Goal: Information Seeking & Learning: Learn about a topic

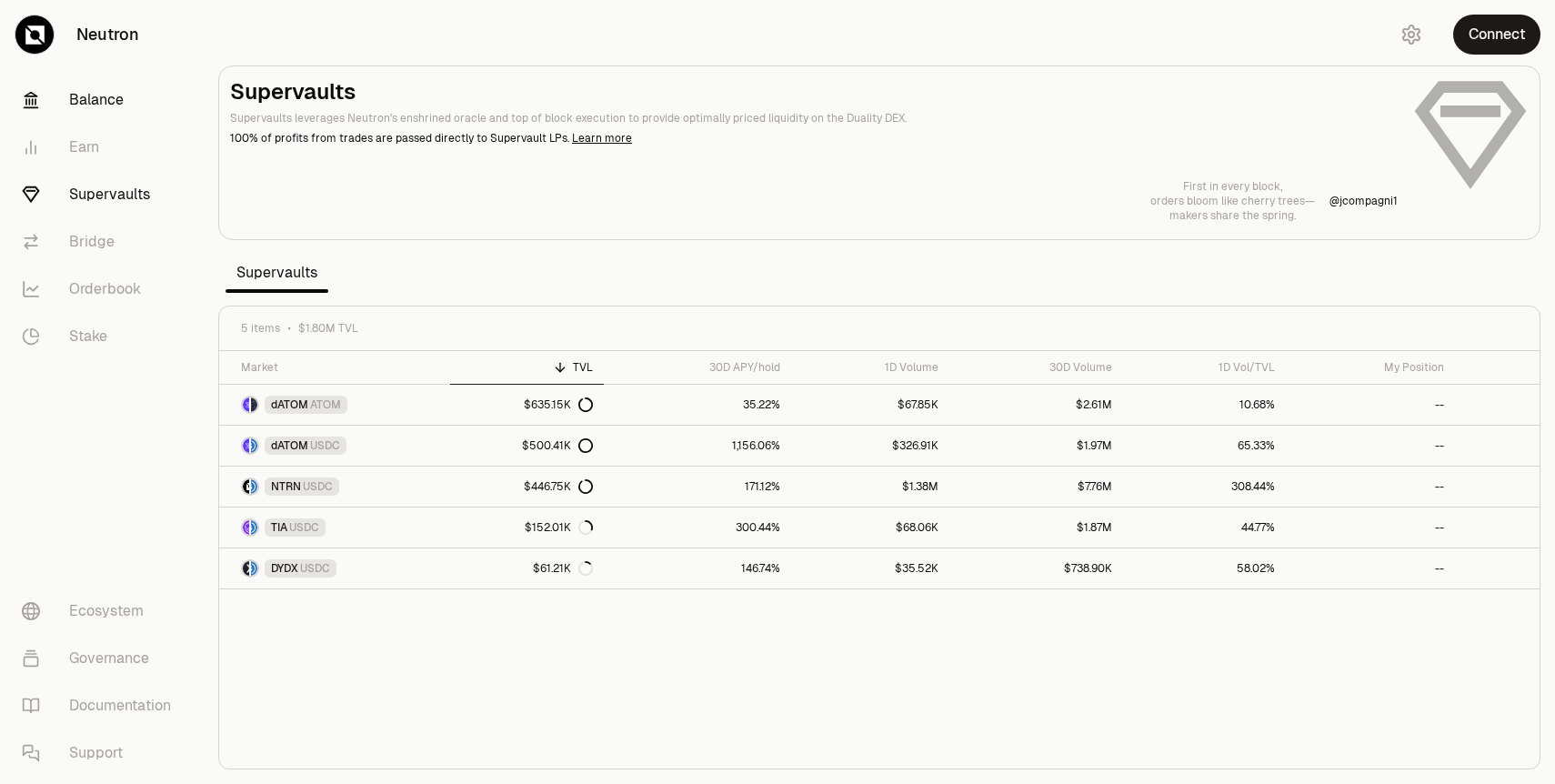
click at [95, 89] on link "Balance" at bounding box center [102, 100] width 190 height 47
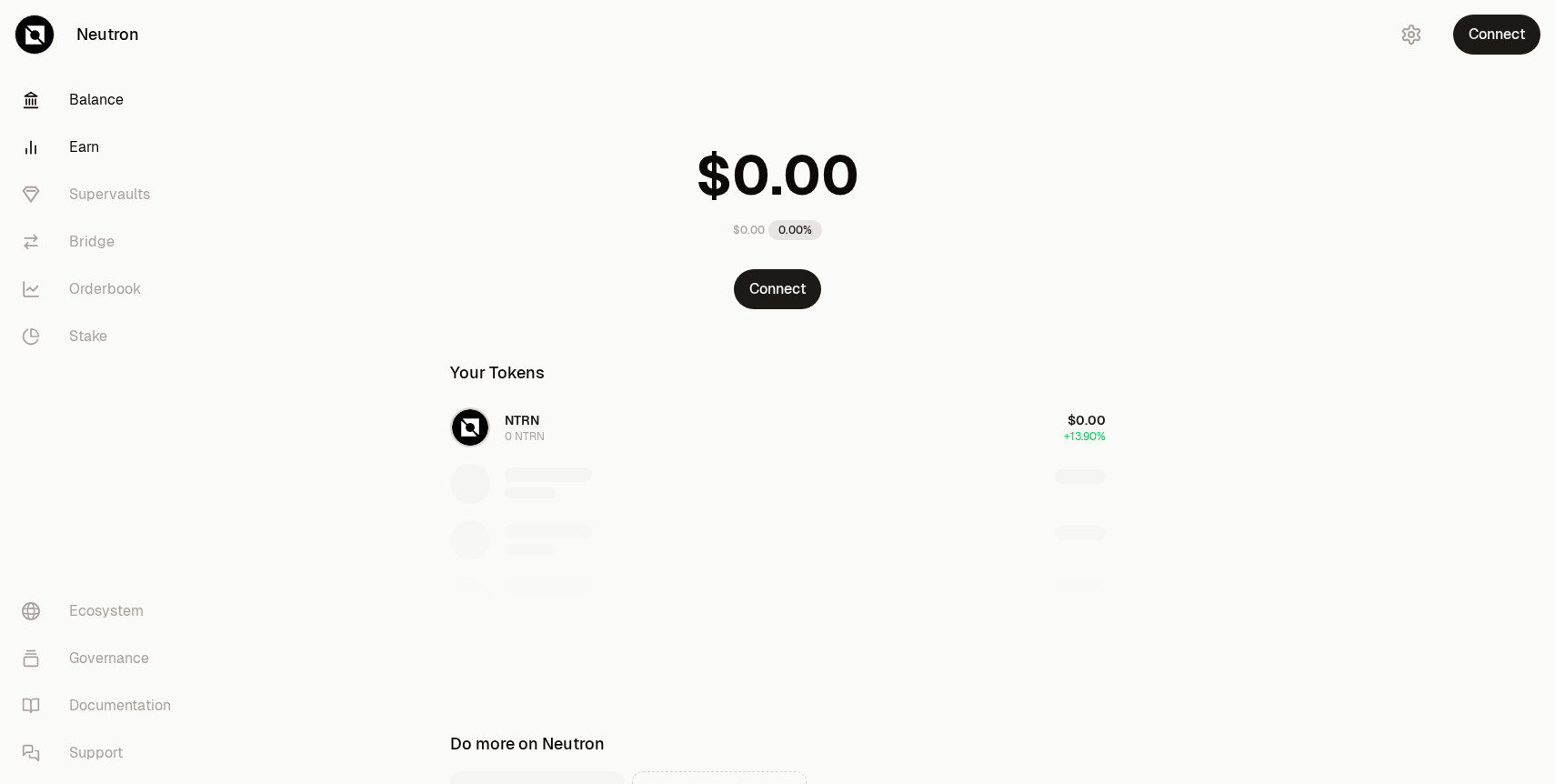
click at [96, 145] on link "Earn" at bounding box center [102, 147] width 190 height 47
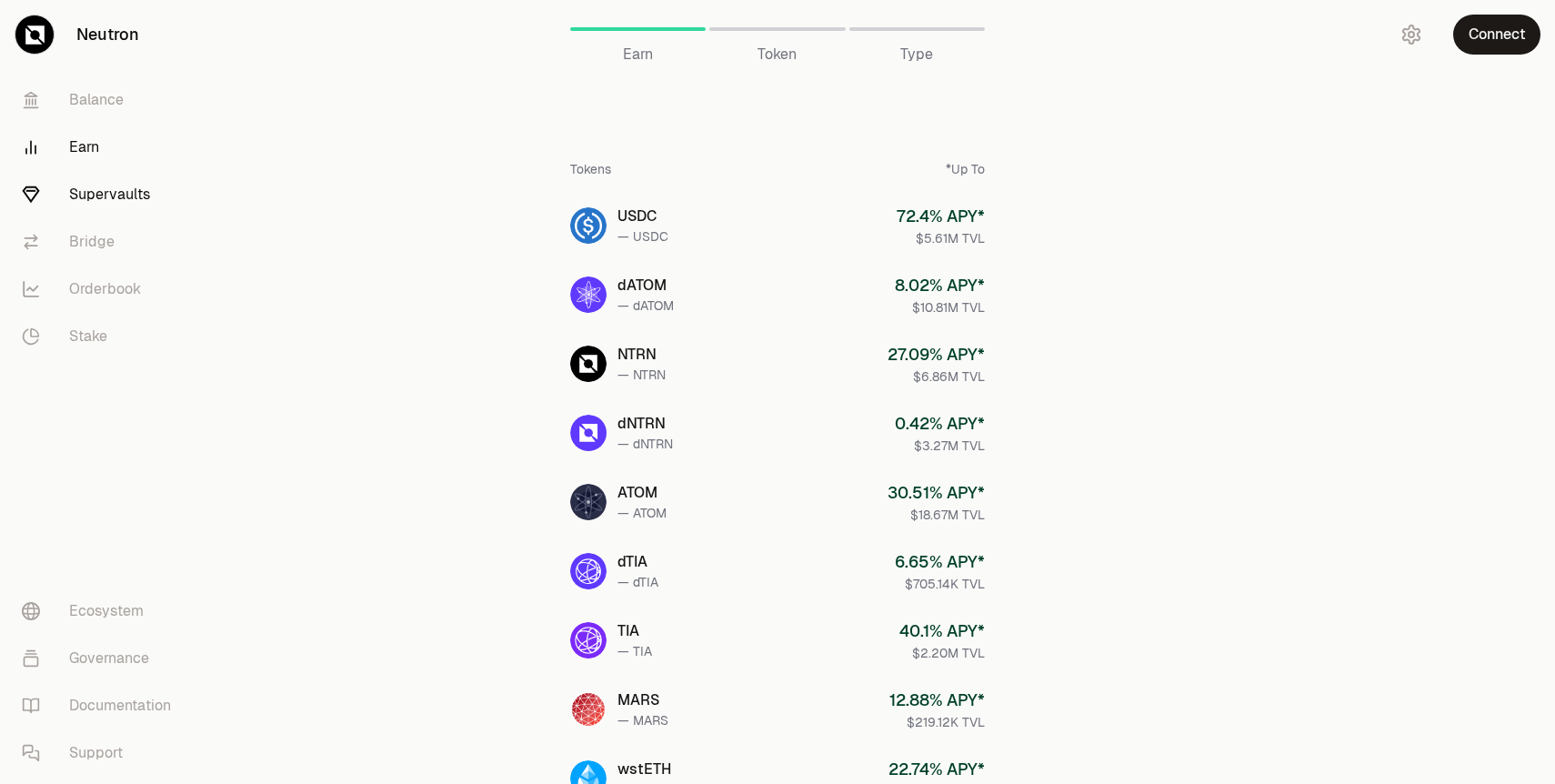
click at [100, 188] on link "Supervaults" at bounding box center [102, 194] width 190 height 47
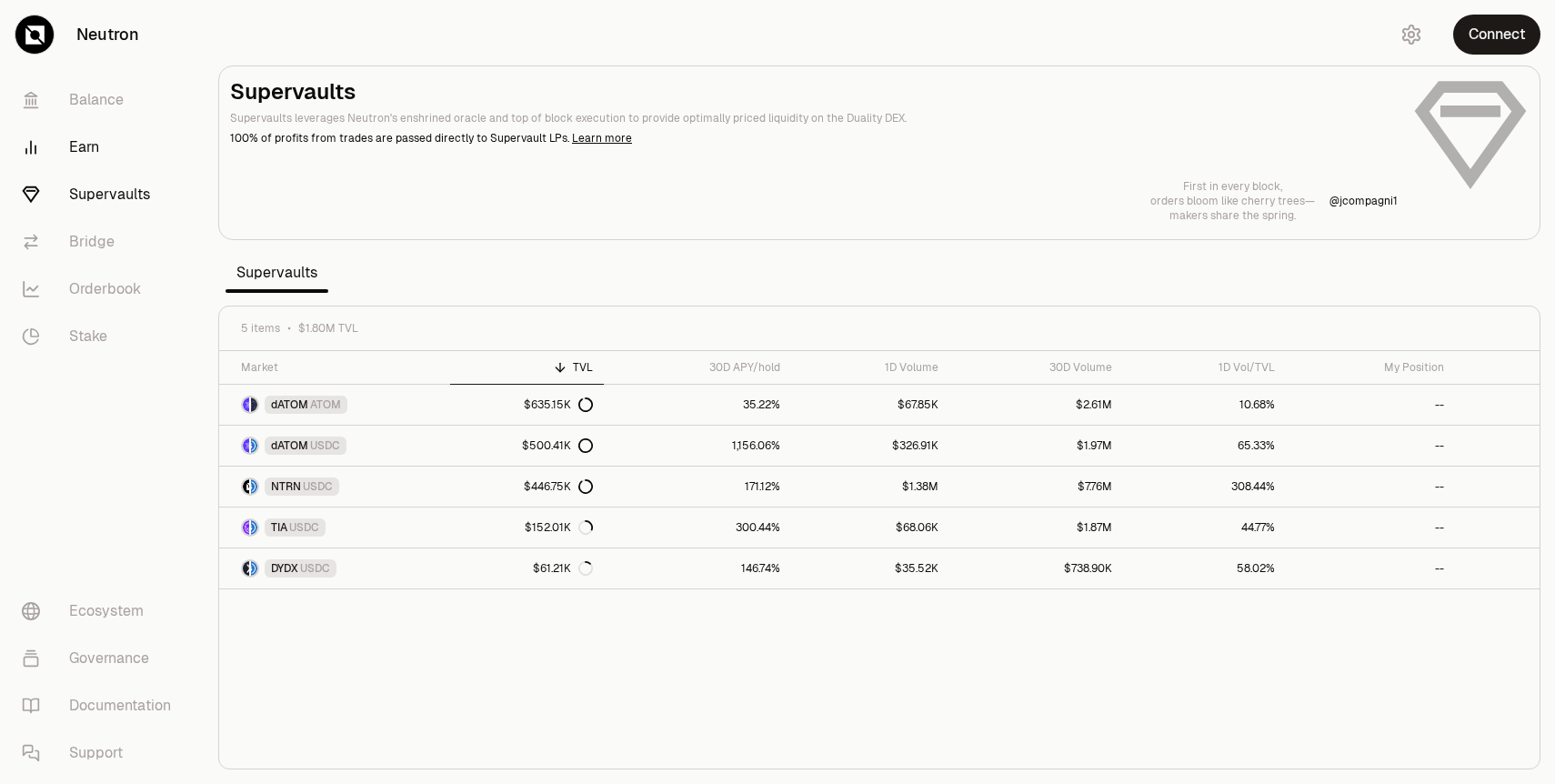
click at [94, 163] on link "Earn" at bounding box center [102, 147] width 190 height 47
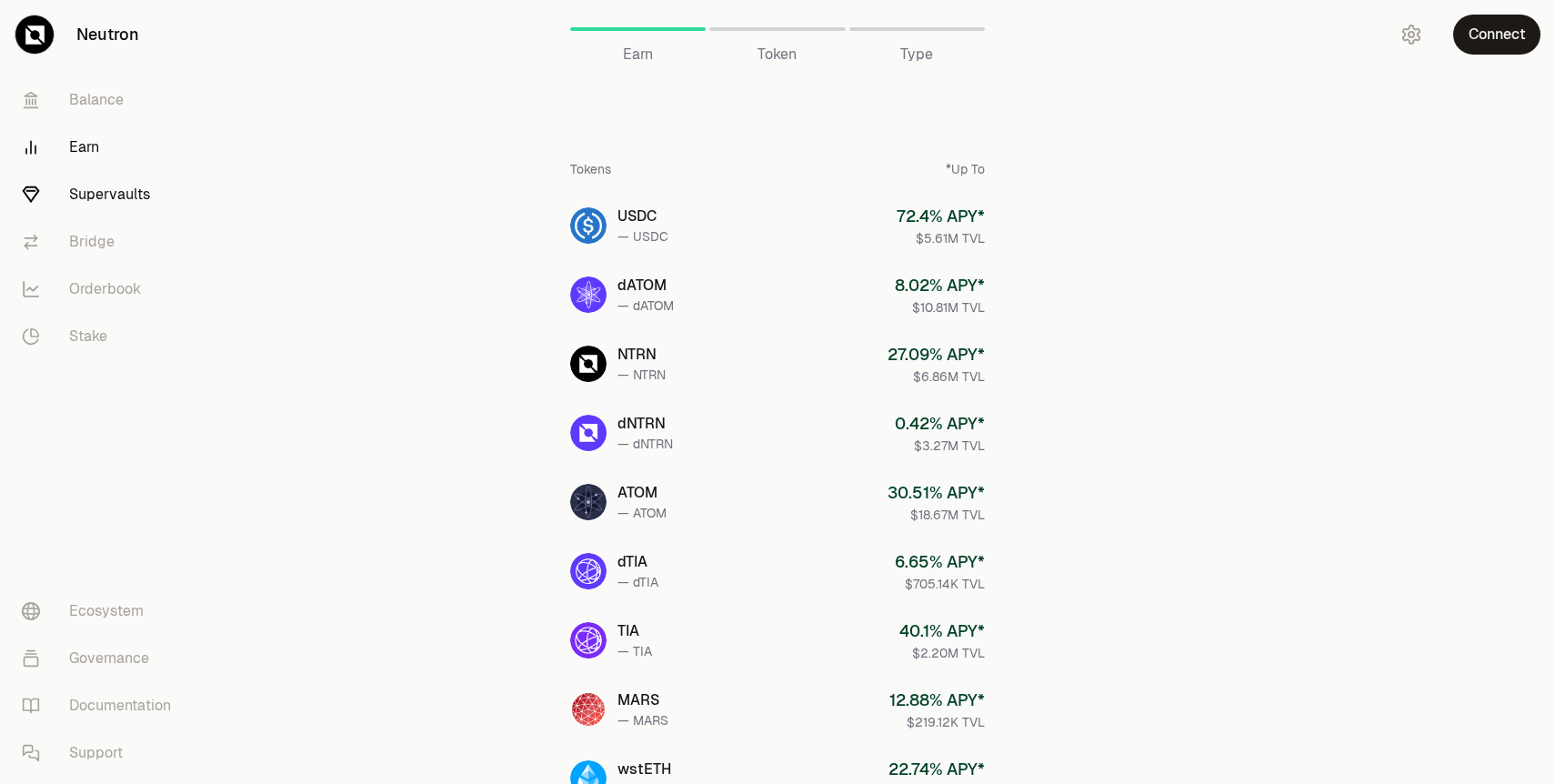
click at [104, 197] on link "Supervaults" at bounding box center [102, 194] width 190 height 47
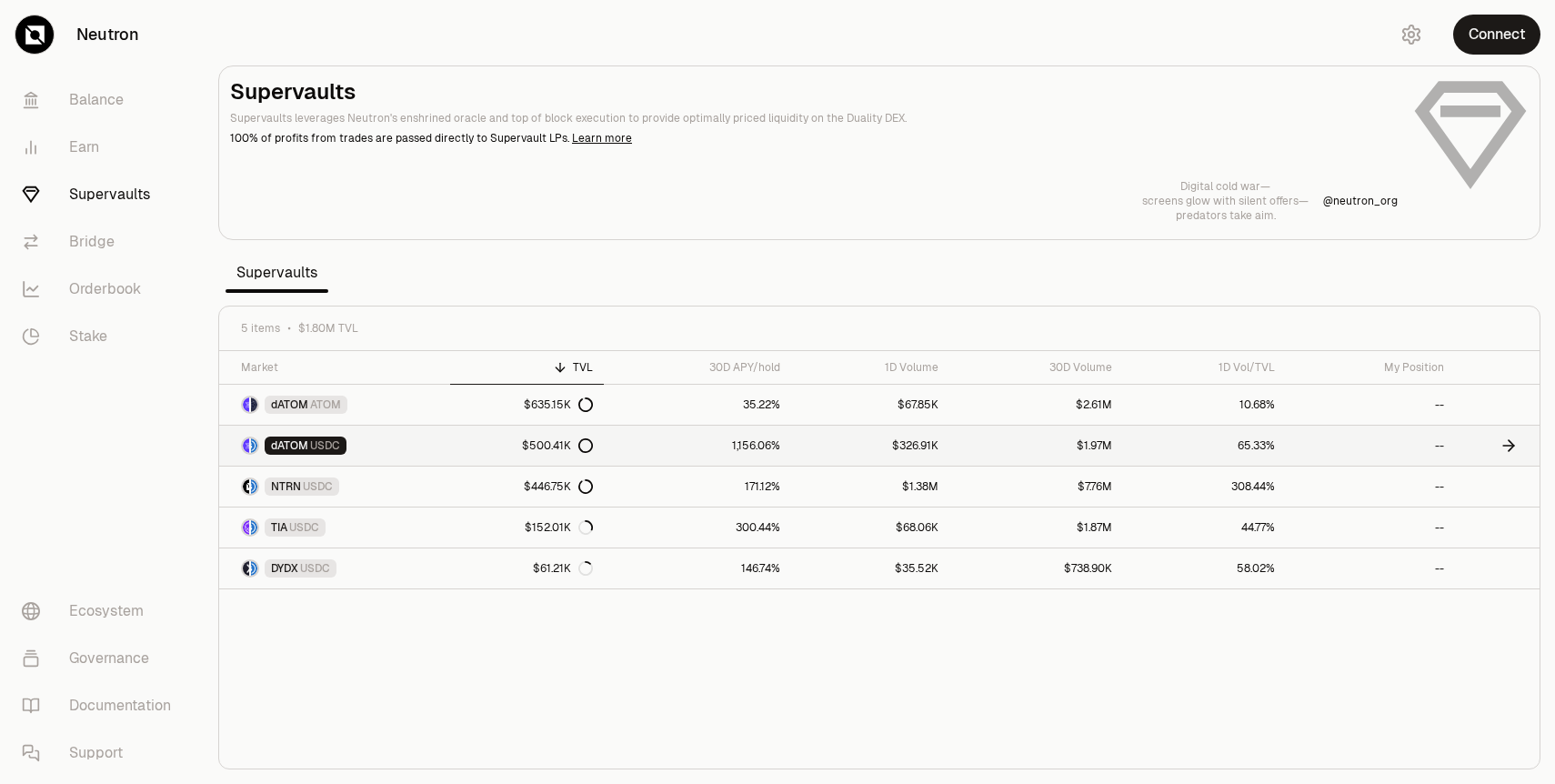
click at [662, 447] on link "1,156.06%" at bounding box center [698, 446] width 188 height 40
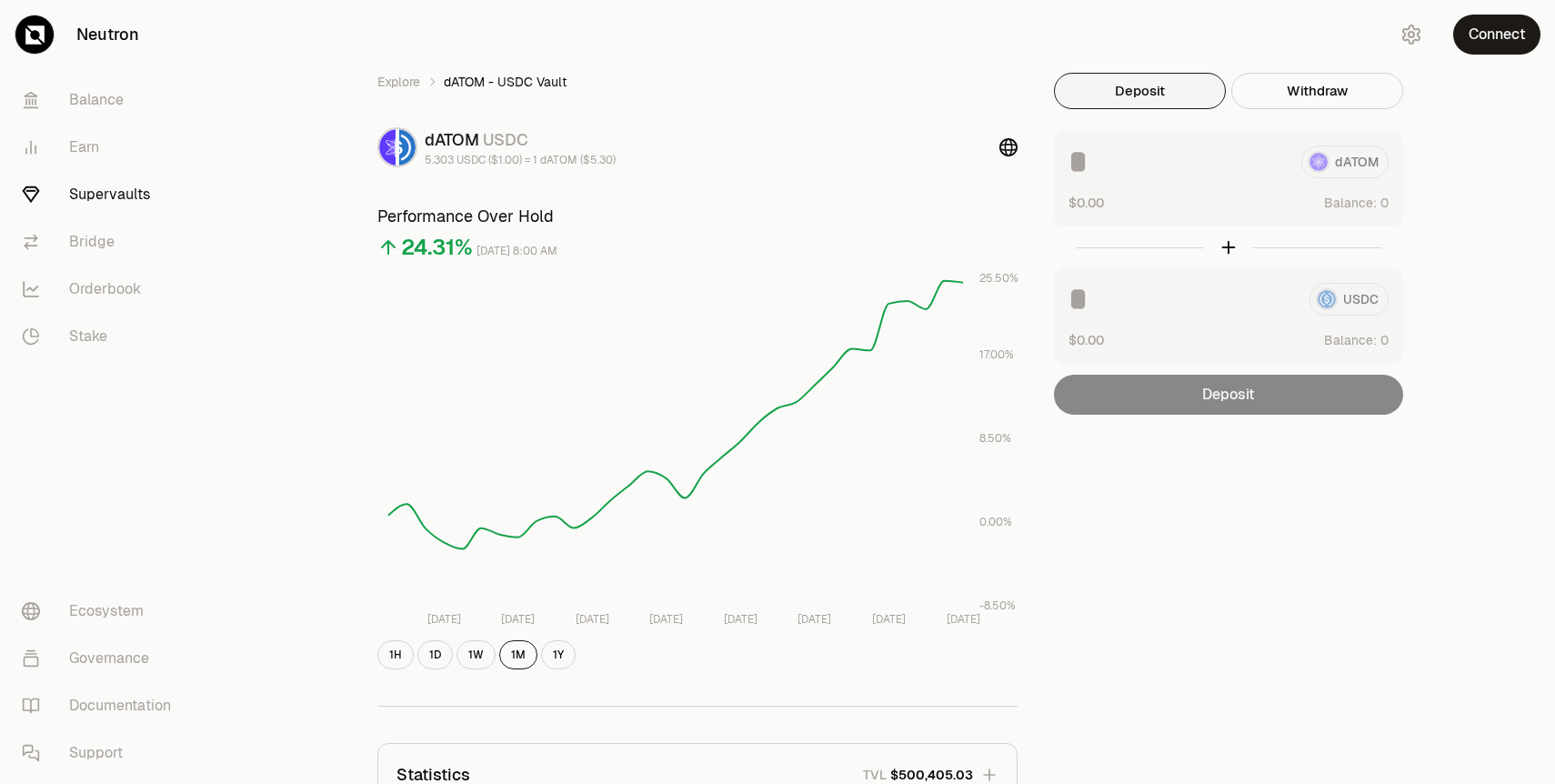
click at [1196, 179] on div "dATOM $0.00 Balance:" at bounding box center [1229, 178] width 349 height 96
